Goal: Information Seeking & Learning: Learn about a topic

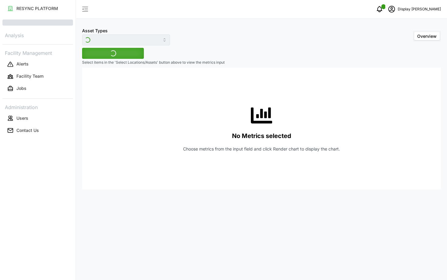
type input "Electrical Meter"
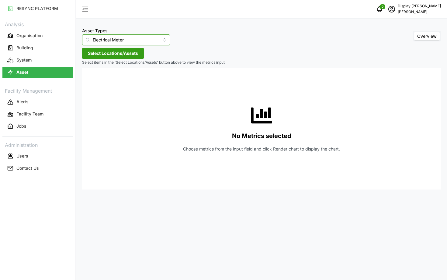
click at [114, 41] on input "Electrical Meter" at bounding box center [126, 39] width 88 height 11
click at [138, 129] on div "No Metrics selected Choose metrics from the input field and click Render chart …" at bounding box center [261, 129] width 349 height 122
click at [108, 56] on span "Select Locations/Assets" at bounding box center [113, 53] width 50 height 10
click at [106, 115] on div "No Metrics selected Choose metrics from the input field and click Render chart …" at bounding box center [261, 129] width 349 height 122
click at [92, 48] on button "Select Locations/Assets" at bounding box center [113, 53] width 62 height 11
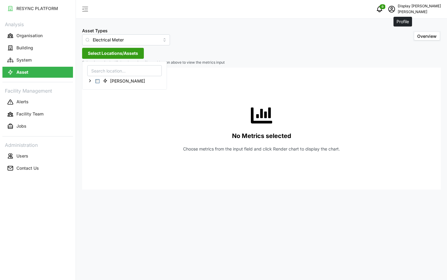
click at [396, 9] on icon "schedule" at bounding box center [391, 8] width 7 height 7
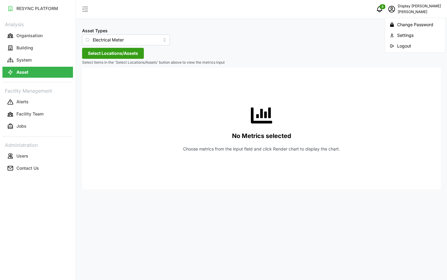
click at [400, 48] on div "Logout" at bounding box center [418, 46] width 43 height 7
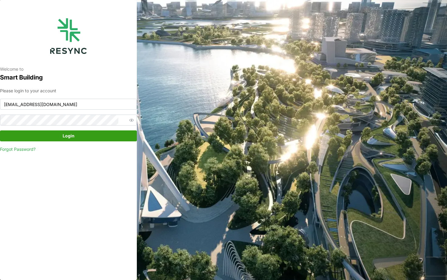
click at [87, 113] on div "Please login to your account chuanlim_display@resynctech.com Login Forgot Passw…" at bounding box center [68, 119] width 137 height 65
click at [81, 108] on input "chuanlim_display@resynctech.com" at bounding box center [68, 104] width 137 height 11
type input "mandai_display@resynctech.com"
click at [100, 139] on span "Login" at bounding box center [68, 136] width 125 height 10
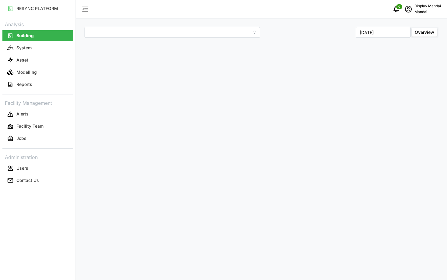
type input "Penguin Building"
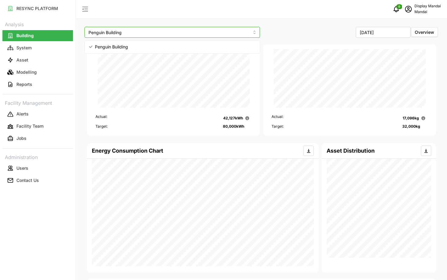
click at [218, 33] on input "Penguin Building" at bounding box center [173, 32] width 176 height 11
click at [29, 61] on button "Asset" at bounding box center [37, 59] width 71 height 11
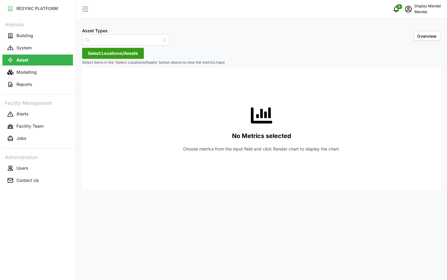
type input "Air Handling Unit"
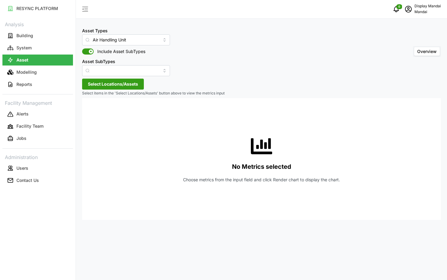
click at [95, 82] on span "Select Locations/Assets" at bounding box center [113, 84] width 50 height 10
click at [90, 109] on icon at bounding box center [90, 111] width 5 height 5
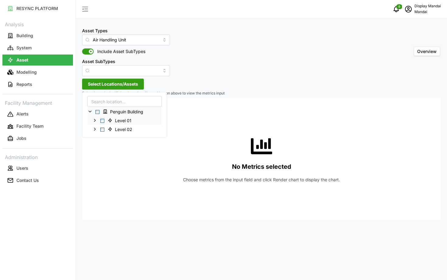
click at [103, 119] on span "Select Level 01" at bounding box center [102, 120] width 4 height 4
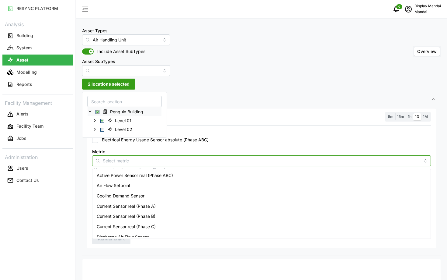
click at [169, 161] on input "Metric" at bounding box center [262, 160] width 318 height 7
type input "usage"
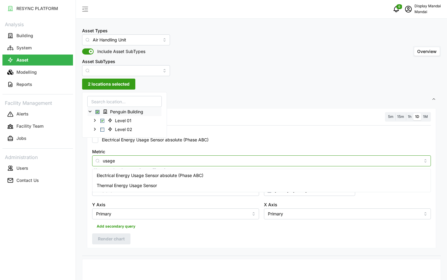
click at [147, 177] on span "Electrical Energy Usage Sensor absolute (Phase ABC)" at bounding box center [150, 175] width 107 height 7
checkbox input "true"
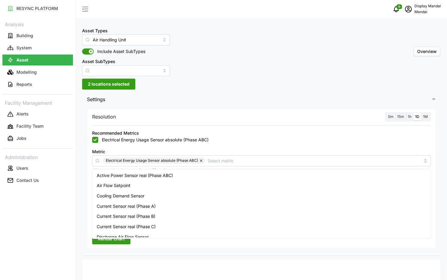
click at [407, 116] on label "1h" at bounding box center [409, 116] width 7 height 7
click at [406, 113] on input "1h" at bounding box center [406, 113] width 0 height 0
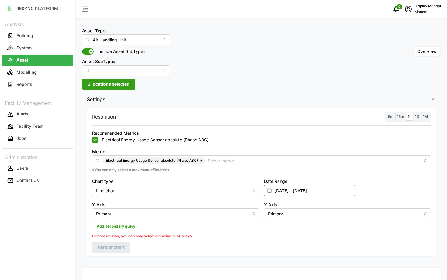
click at [320, 194] on input "01 Aug 2025 - 13 Aug 2025" at bounding box center [309, 190] width 91 height 11
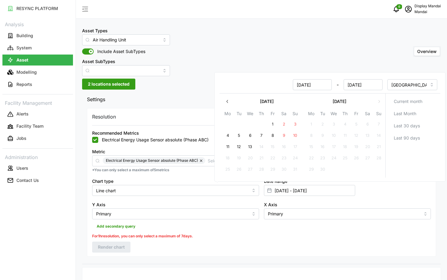
click at [228, 105] on button "button" at bounding box center [227, 101] width 11 height 11
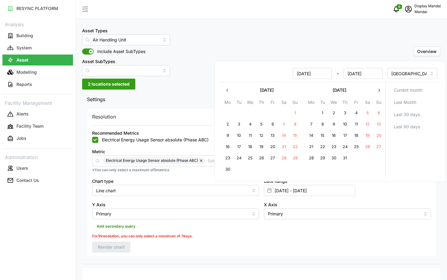
click at [314, 157] on button "28" at bounding box center [311, 157] width 11 height 11
type input "28 Jul 2025 - 13 Aug 2025"
type input "28 Jul 2025"
click at [346, 157] on button "31" at bounding box center [345, 157] width 11 height 11
type input "28 Jul 2025 - 31 Jul 2025"
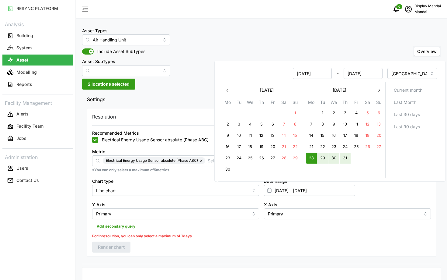
type input "31 Jul 2025"
click at [260, 251] on div "Resolution 5m 15m 1h 1D 1M Recommended Metrics Electrical Energy Usage Sensor a…" at bounding box center [261, 182] width 349 height 148
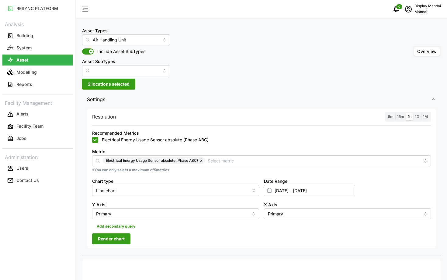
click at [124, 241] on span "Render chart" at bounding box center [111, 238] width 27 height 10
click at [110, 84] on span "2 locations selected" at bounding box center [109, 84] width 42 height 10
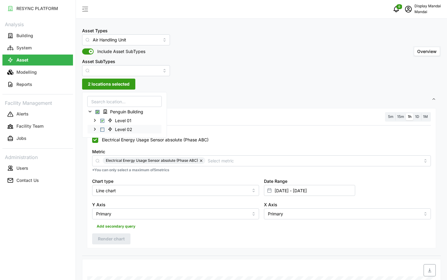
click at [102, 132] on div "Level 02" at bounding box center [125, 128] width 74 height 9
click at [102, 131] on span "Select Level 02" at bounding box center [102, 129] width 4 height 4
click at [116, 239] on span "Render chart" at bounding box center [111, 238] width 27 height 10
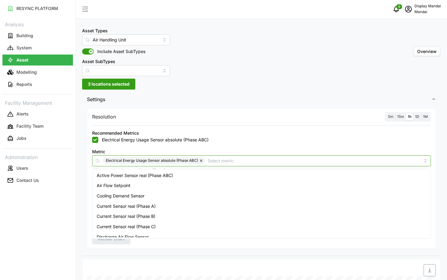
click at [214, 162] on input "Metric" at bounding box center [314, 160] width 213 height 7
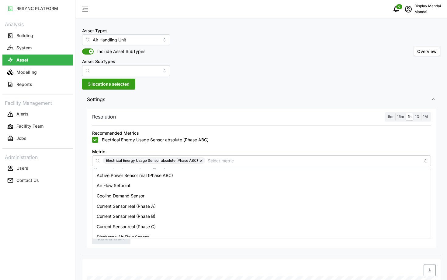
click at [206, 125] on div at bounding box center [261, 125] width 339 height 0
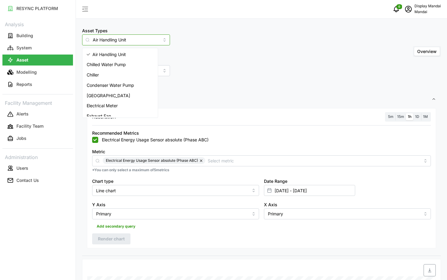
click at [133, 41] on input "Air Handling Unit" at bounding box center [126, 39] width 88 height 11
click at [119, 78] on div "Chiller" at bounding box center [120, 75] width 73 height 10
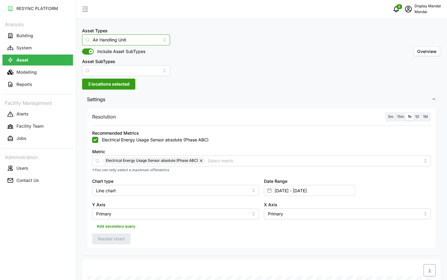
type input "Chiller"
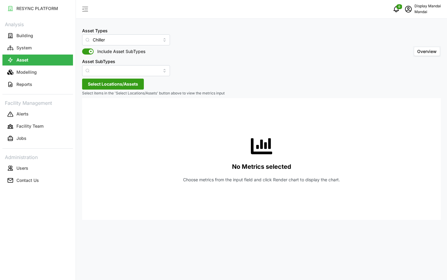
click at [116, 80] on span "Select Locations/Assets" at bounding box center [113, 84] width 50 height 10
click at [99, 112] on div "Penguin Building" at bounding box center [125, 111] width 74 height 9
click at [97, 111] on span "Select Penguin Building" at bounding box center [98, 112] width 4 height 4
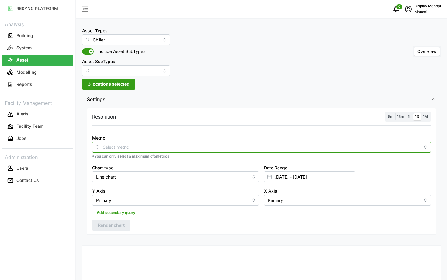
click at [176, 150] on div at bounding box center [261, 146] width 339 height 11
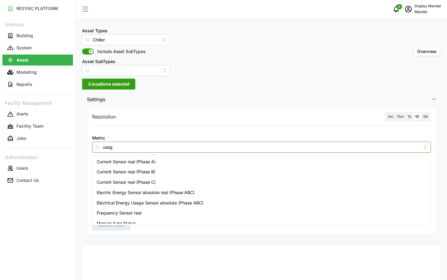
type input "usage"
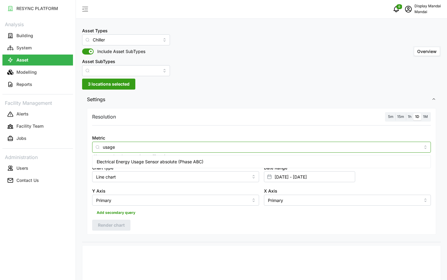
click at [162, 163] on span "Electrical Energy Usage Sensor absolute (Phase ABC)" at bounding box center [150, 161] width 107 height 7
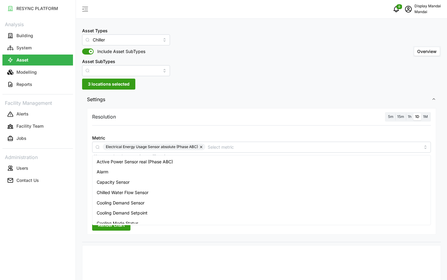
click at [113, 228] on span "Render chart" at bounding box center [111, 225] width 27 height 10
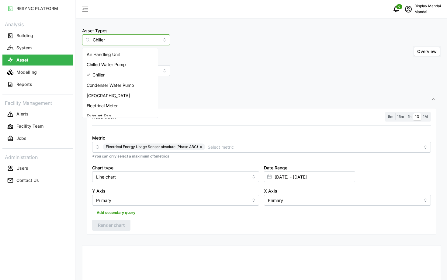
click at [134, 38] on input "Chiller" at bounding box center [126, 39] width 88 height 11
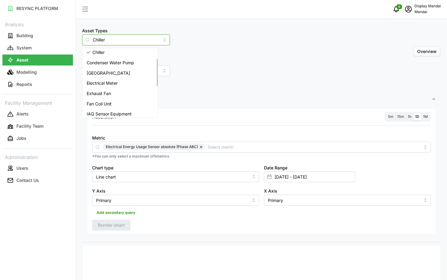
click at [115, 81] on span "Electrical Meter" at bounding box center [102, 83] width 31 height 7
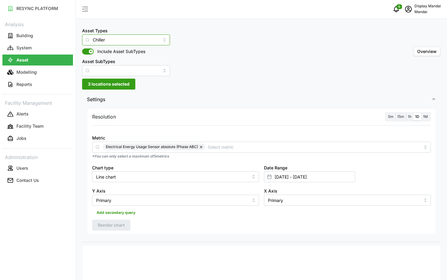
type input "Electrical Meter"
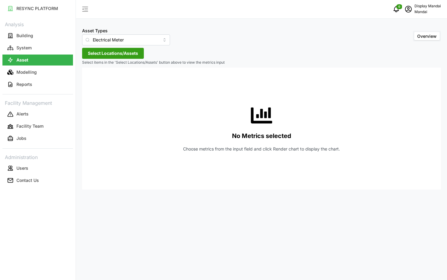
click at [125, 54] on span "Select Locations/Assets" at bounding box center [113, 53] width 50 height 10
click at [96, 81] on span "Select Penguin Building" at bounding box center [98, 81] width 4 height 4
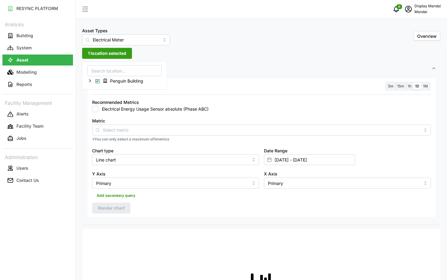
click at [129, 116] on div "Metric *You can only select a maximum of 5 metrics" at bounding box center [262, 129] width 344 height 30
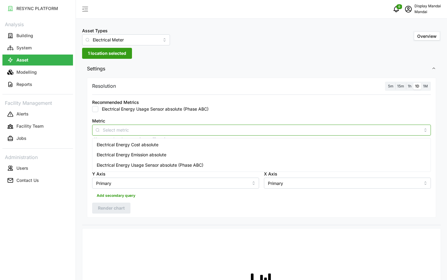
click at [134, 132] on input "Metric" at bounding box center [262, 129] width 318 height 7
click at [129, 113] on div "Recommended Metrics Electrical Energy Usage Sensor absolute (Phase ABC)" at bounding box center [262, 105] width 344 height 19
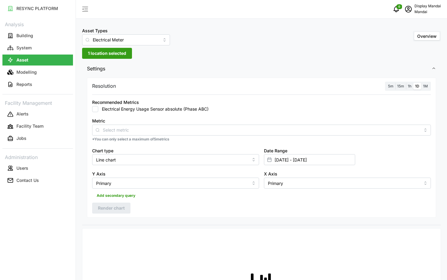
click at [96, 109] on input "Electrical Energy Usage Sensor absolute (Phase ABC)" at bounding box center [95, 109] width 6 height 6
checkbox input "true"
click at [124, 209] on span "Render chart" at bounding box center [111, 208] width 27 height 10
click at [410, 84] on span "1h" at bounding box center [410, 86] width 4 height 5
click at [406, 83] on input "1h" at bounding box center [406, 83] width 0 height 0
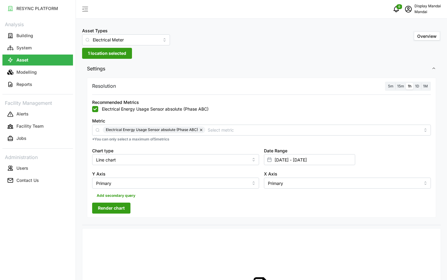
click at [96, 211] on button "Render chart" at bounding box center [111, 207] width 38 height 11
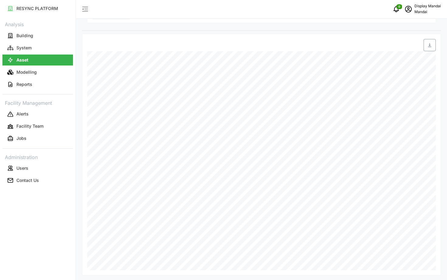
scroll to position [196, 0]
click at [26, 33] on p "Building" at bounding box center [24, 36] width 17 height 6
